Goal: Task Accomplishment & Management: Use online tool/utility

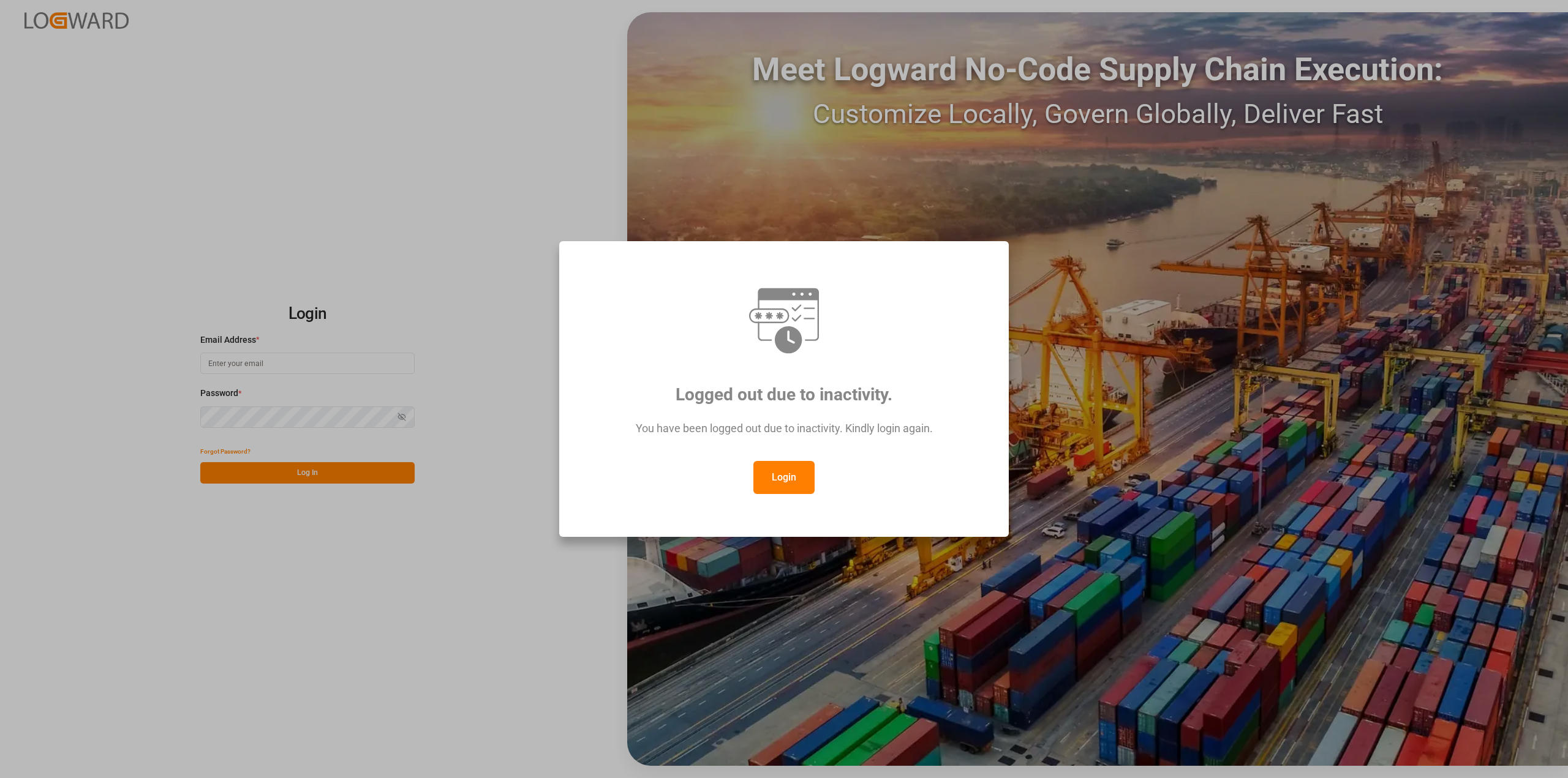
click at [792, 475] on button "Login" at bounding box center [783, 477] width 62 height 33
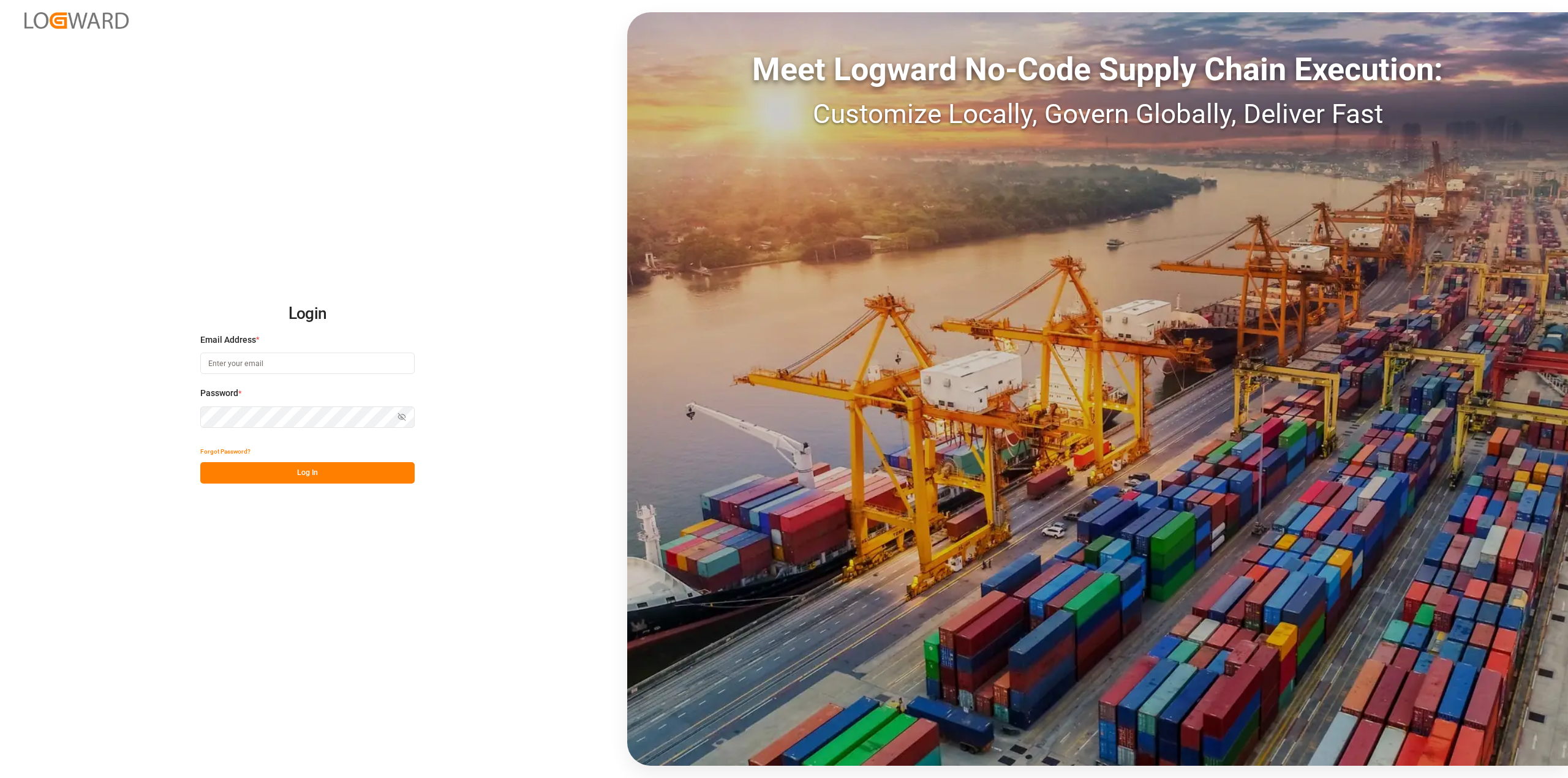
click at [284, 362] on input at bounding box center [307, 363] width 214 height 21
type input "[PERSON_NAME][EMAIL_ADDRESS][PERSON_NAME][DOMAIN_NAME]"
click at [313, 480] on button "Log In" at bounding box center [307, 473] width 214 height 21
click at [337, 362] on input at bounding box center [307, 363] width 214 height 21
type input "[PERSON_NAME][EMAIL_ADDRESS][PERSON_NAME][DOMAIN_NAME]"
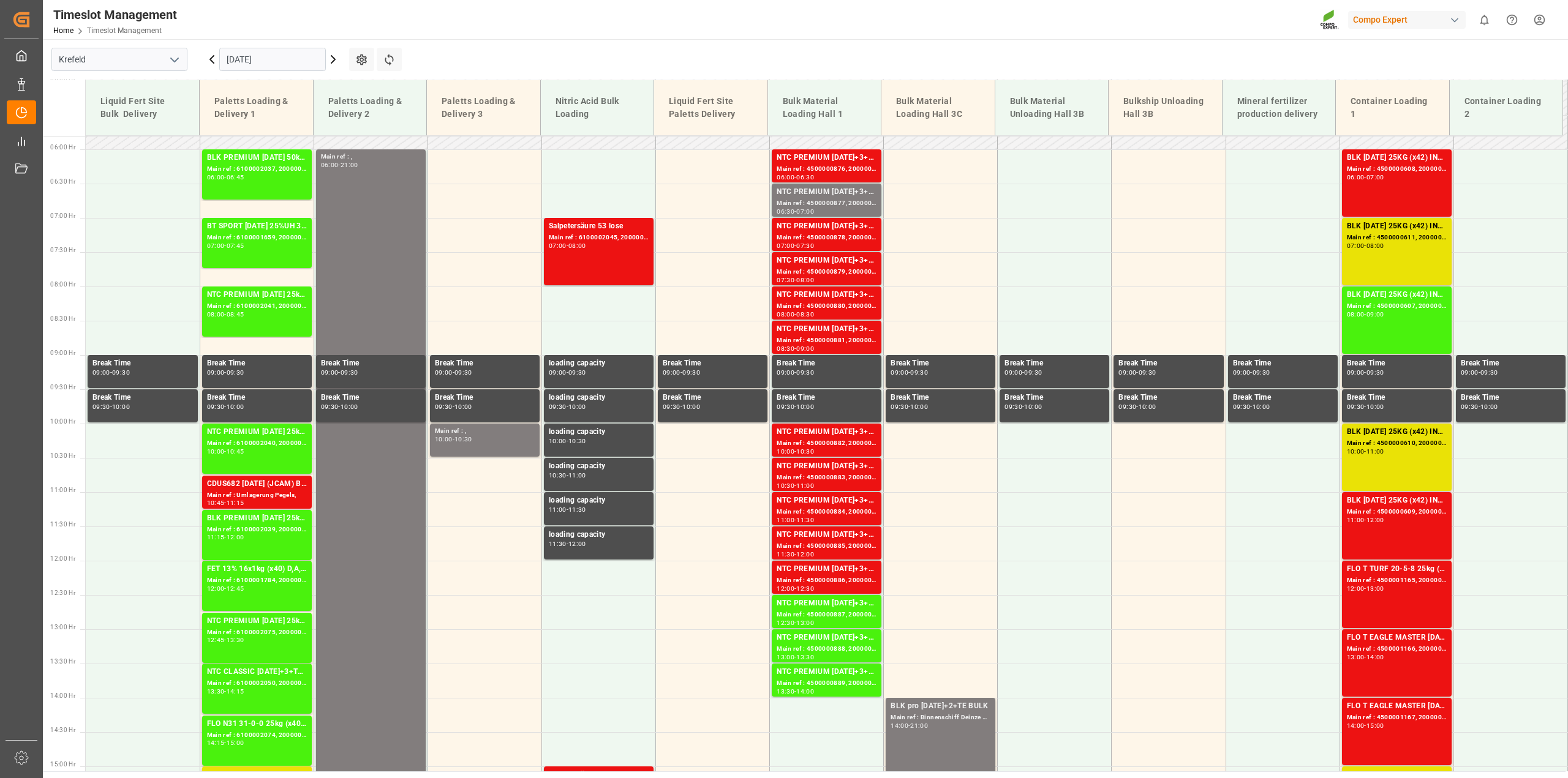
scroll to position [321, 0]
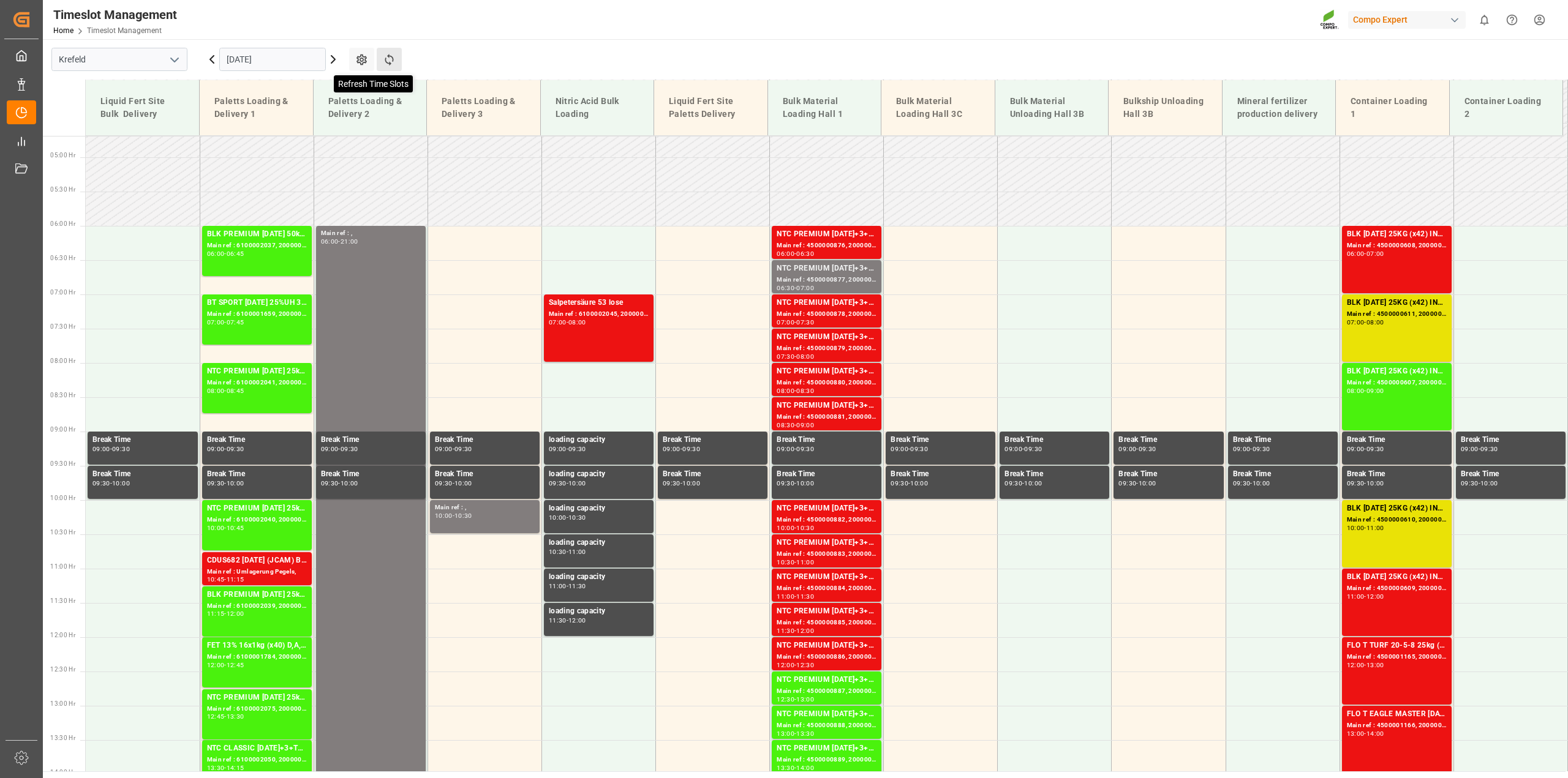
click at [387, 57] on icon at bounding box center [390, 60] width 13 height 13
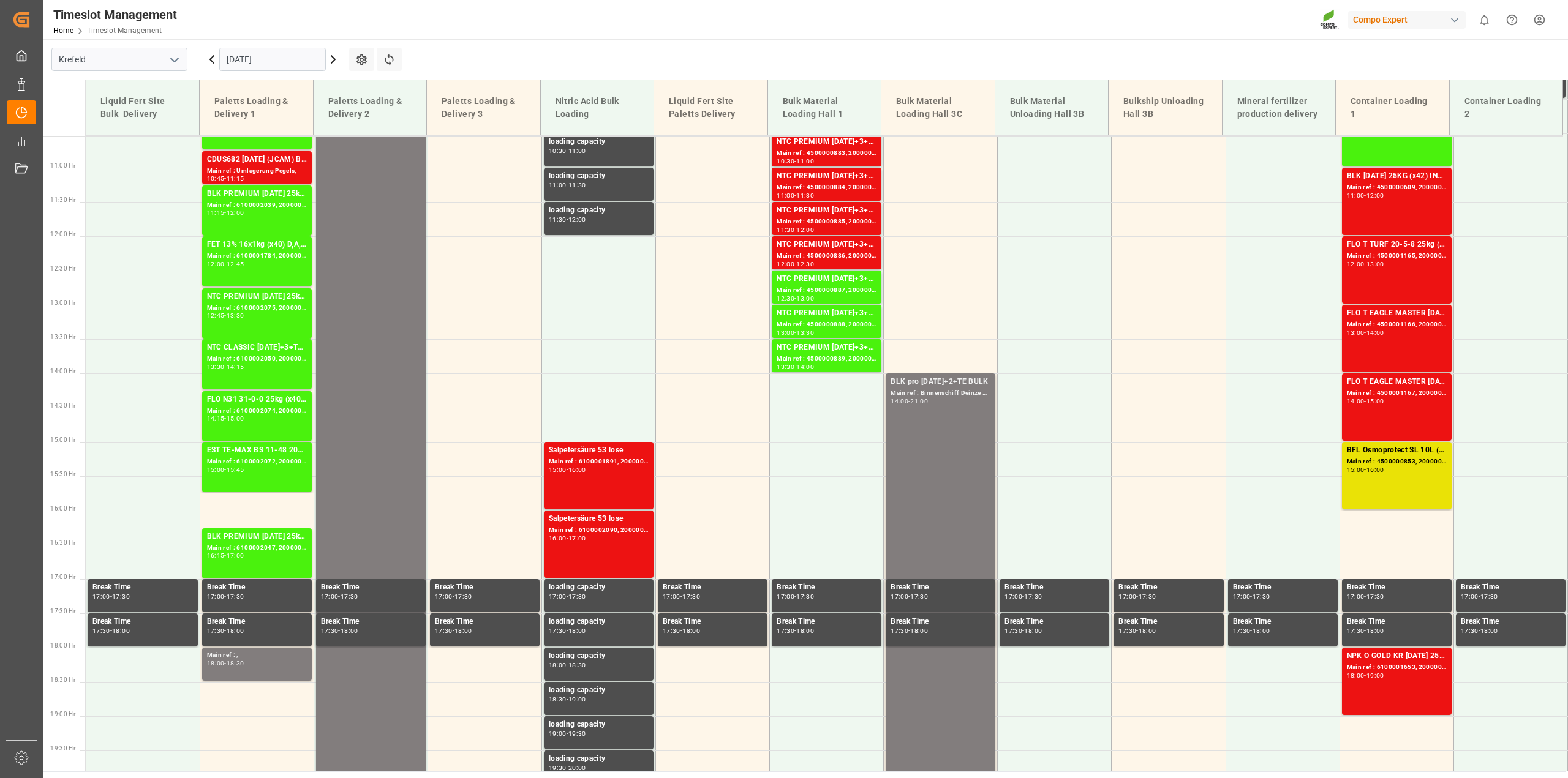
scroll to position [857, 0]
